Goal: Information Seeking & Learning: Learn about a topic

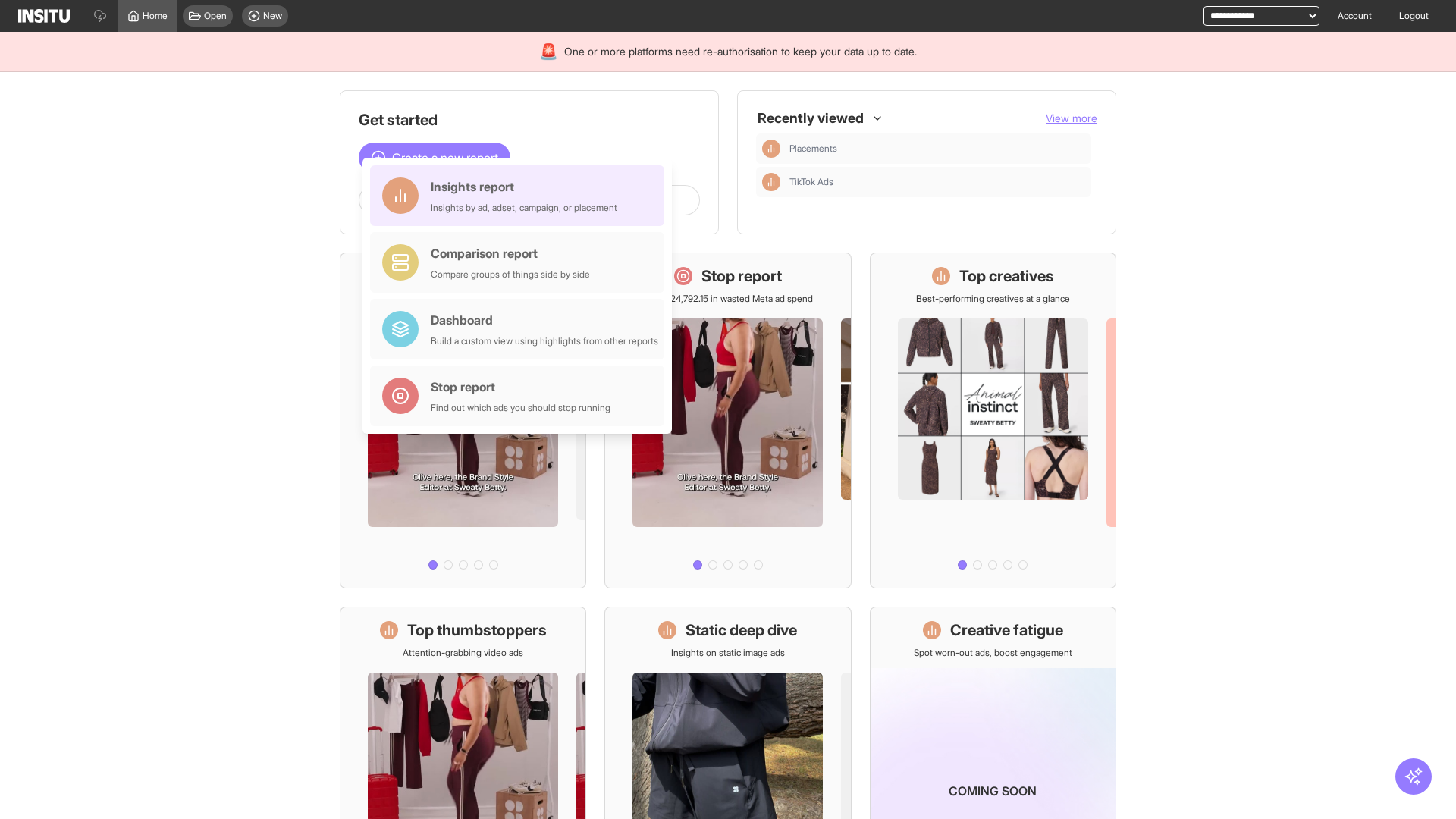
click at [521, 196] on div "Insights report Insights by ad, adset, campaign, or placement" at bounding box center [524, 195] width 187 height 36
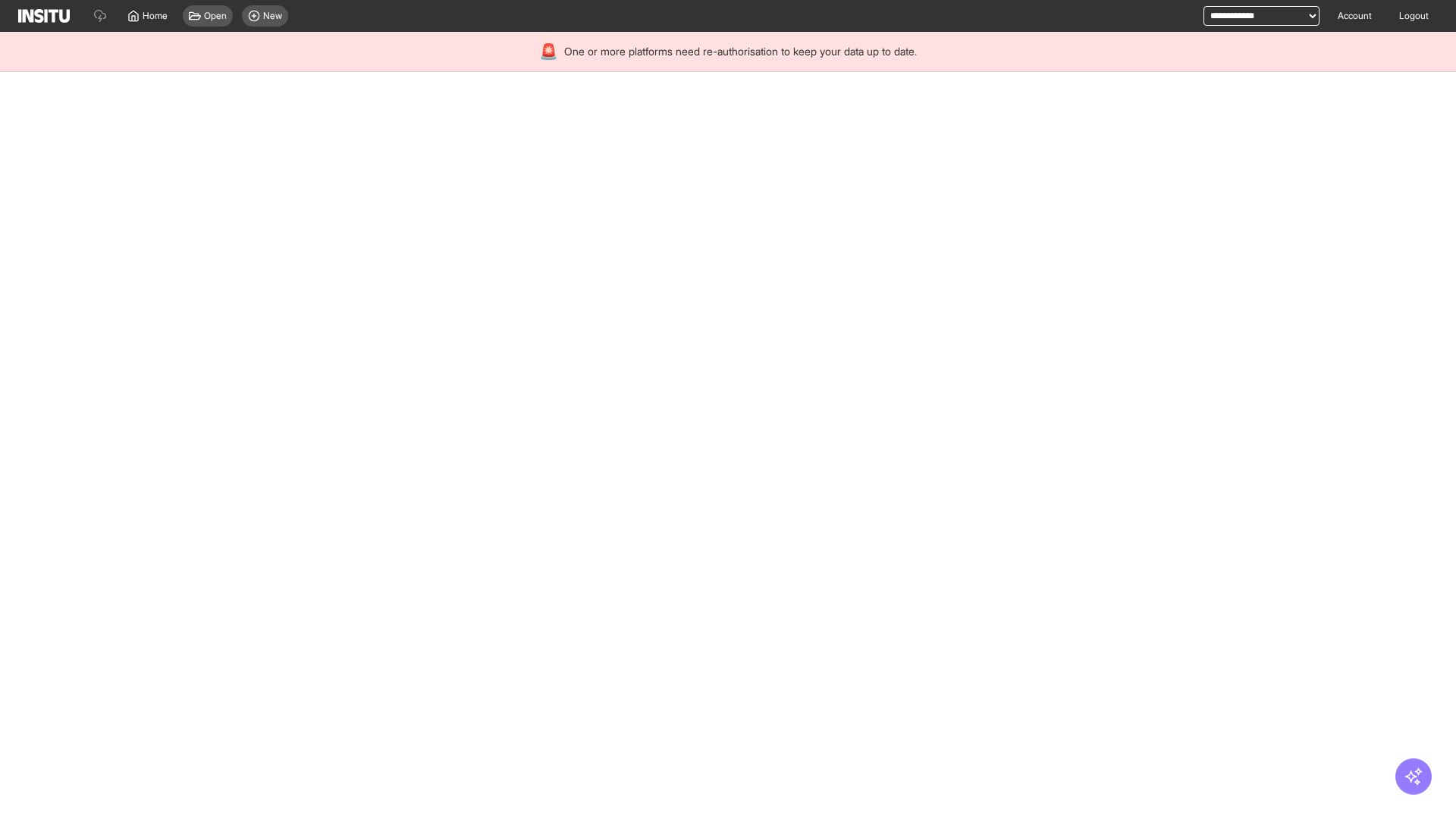
select select "**"
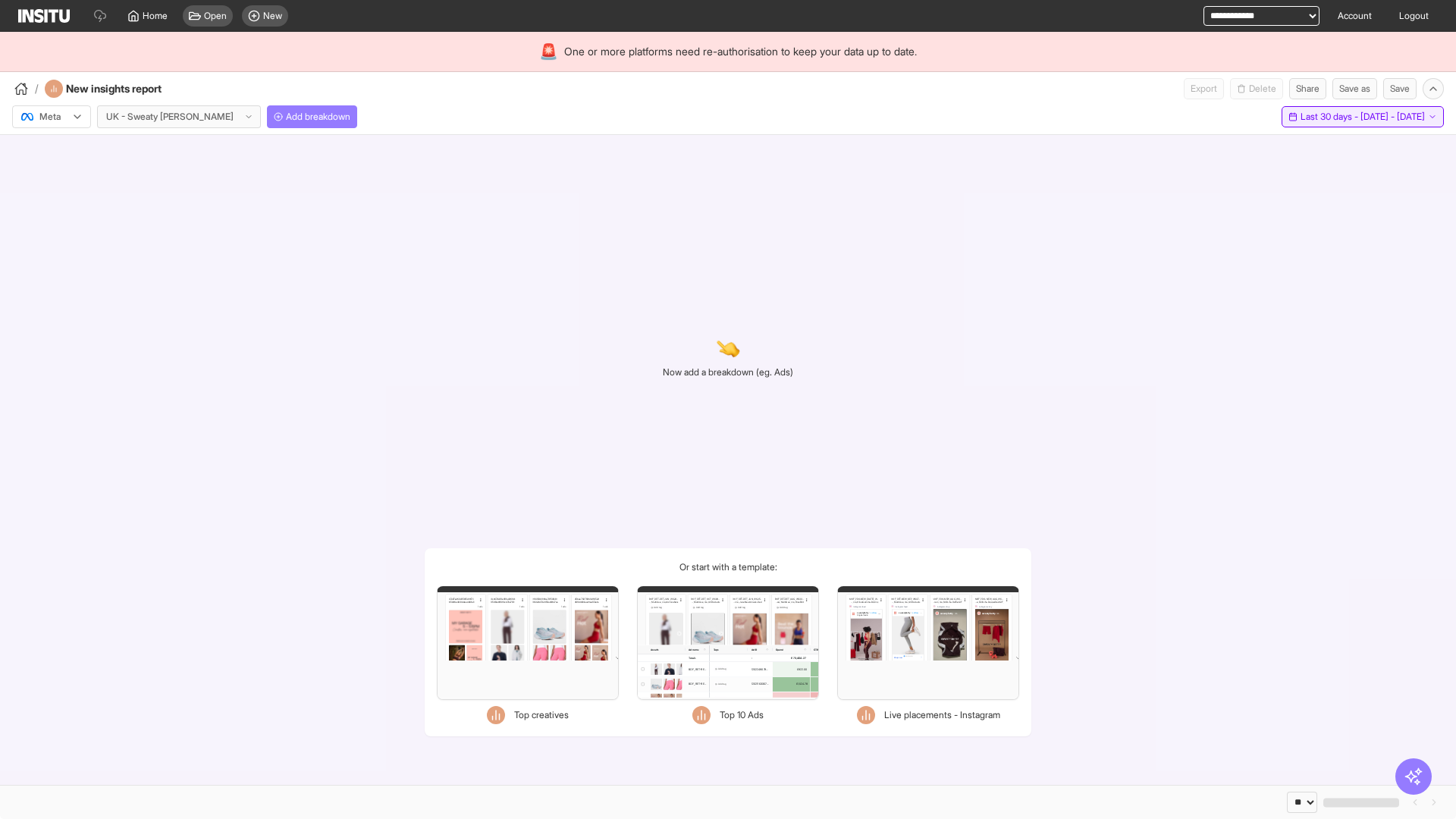
click at [1330, 117] on span "Last 30 days - [DATE] - [DATE]" at bounding box center [1362, 117] width 124 height 12
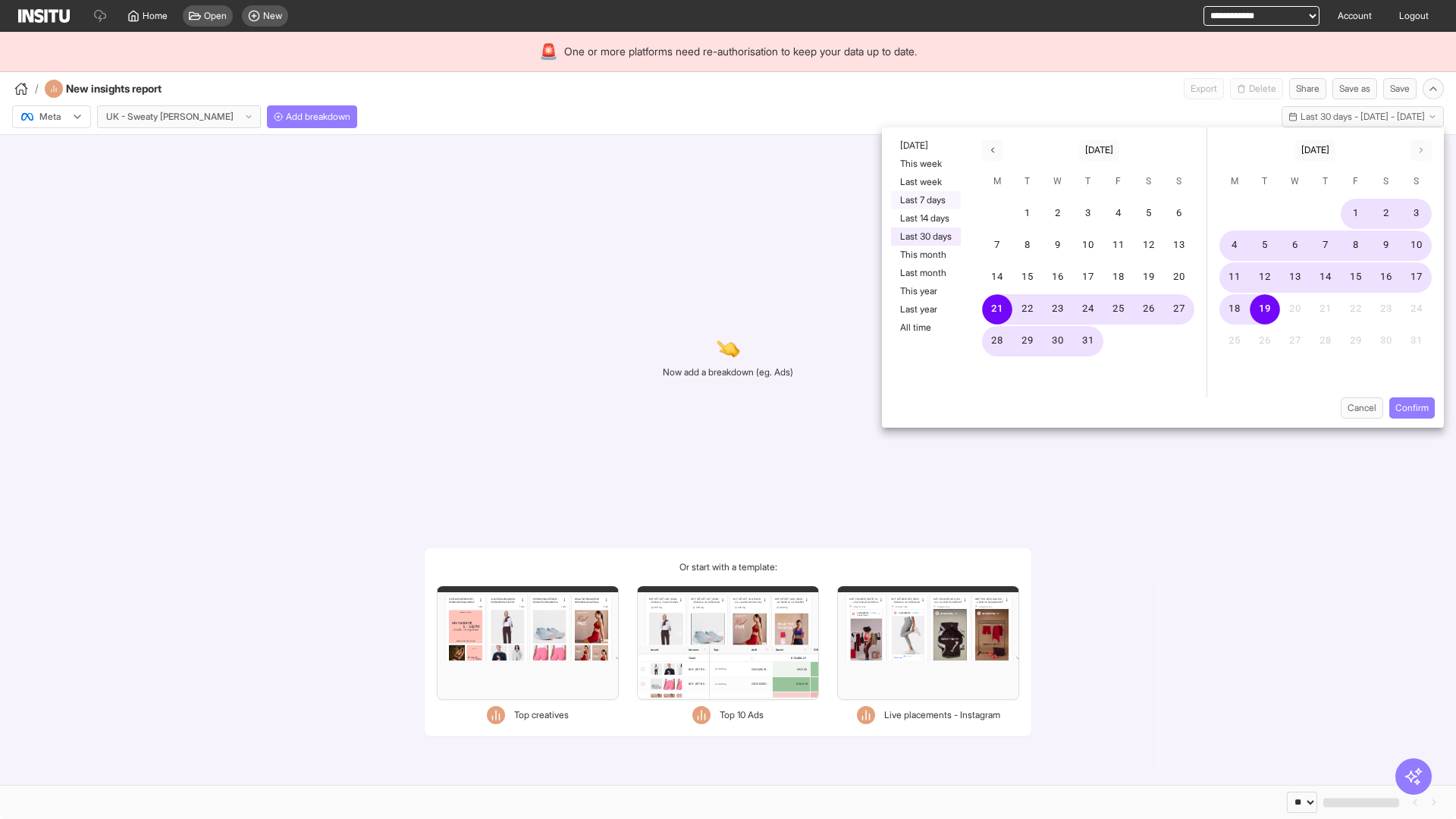
click at [924, 200] on button "Last 7 days" at bounding box center [926, 200] width 70 height 18
